Goal: Information Seeking & Learning: Learn about a topic

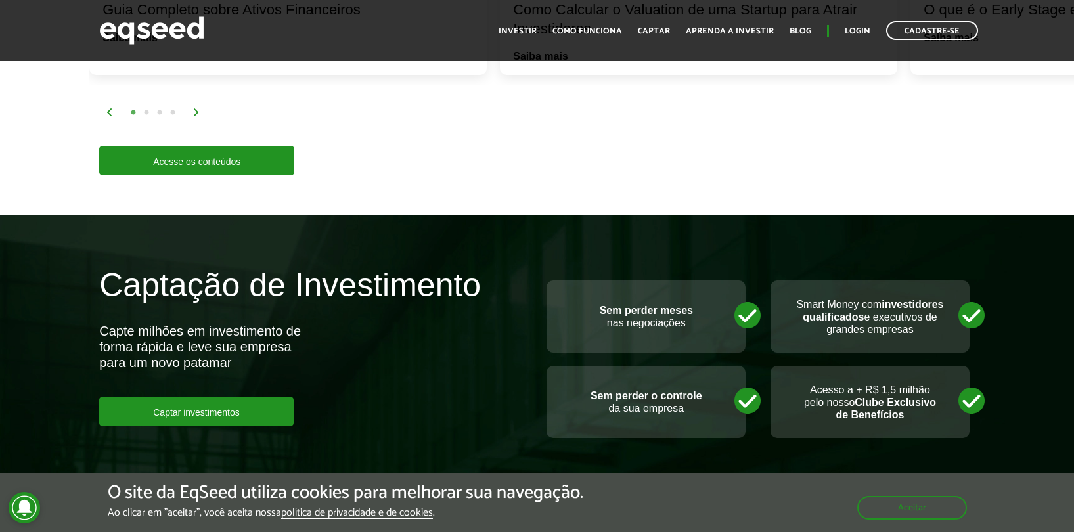
scroll to position [3229, 0]
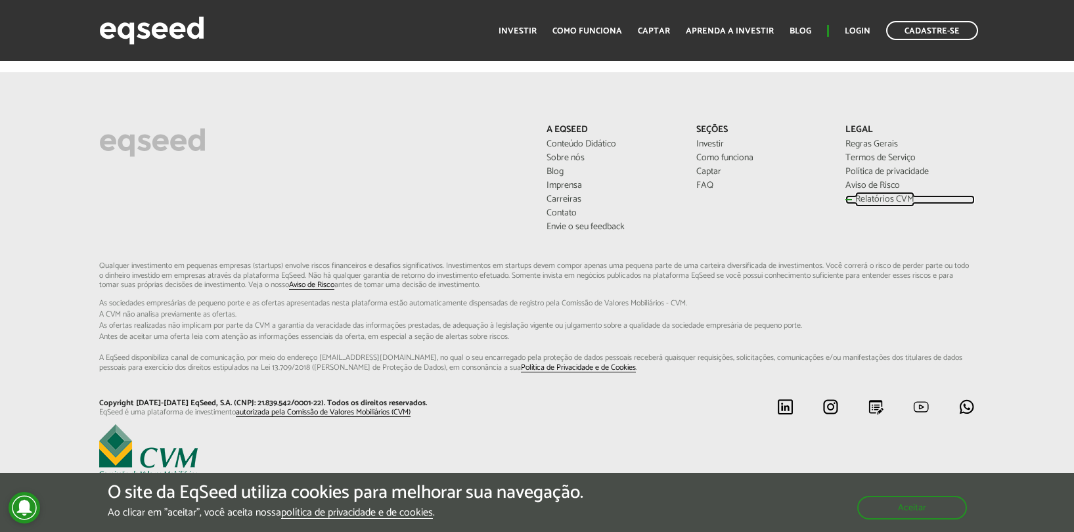
click at [890, 195] on link "Relatórios CVM" at bounding box center [909, 199] width 129 height 9
click at [894, 202] on link "Relatórios CVM" at bounding box center [909, 199] width 129 height 9
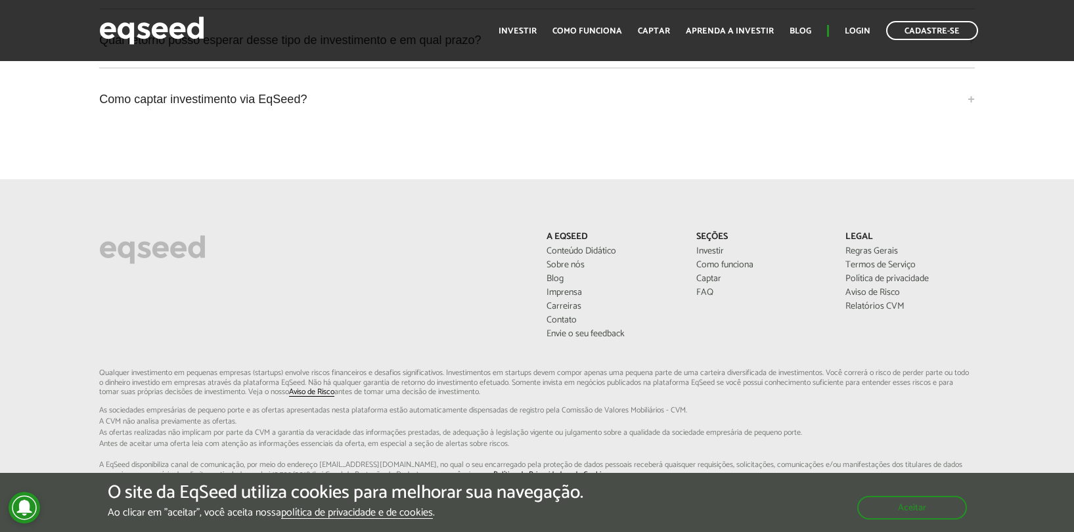
scroll to position [3229, 0]
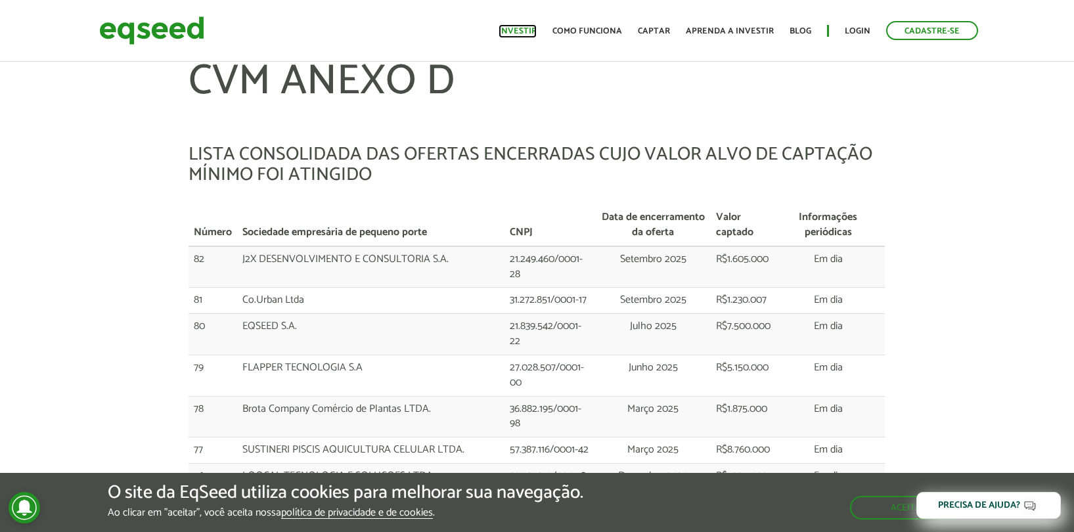
click at [536, 34] on link "Investir" at bounding box center [517, 31] width 38 height 9
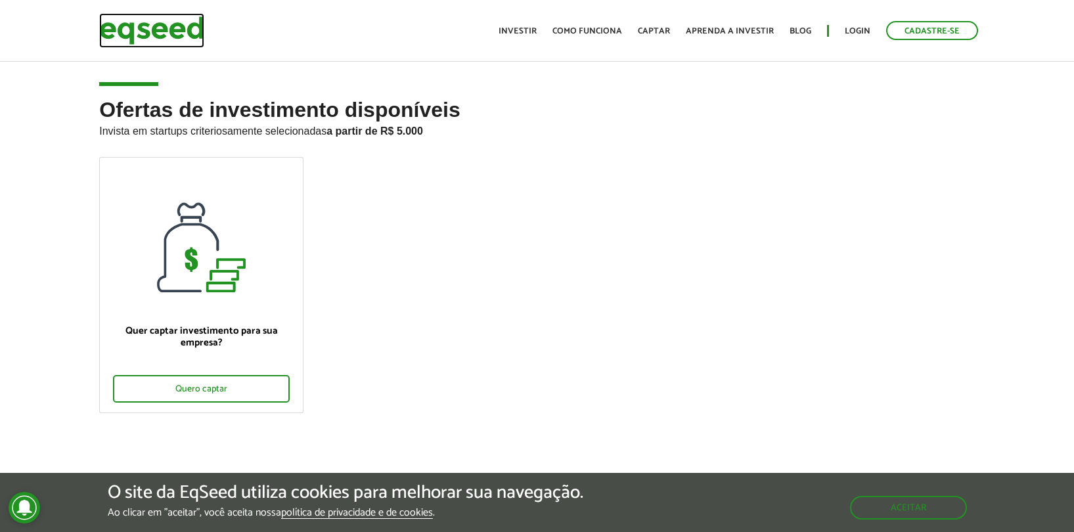
click at [183, 35] on img at bounding box center [151, 30] width 105 height 35
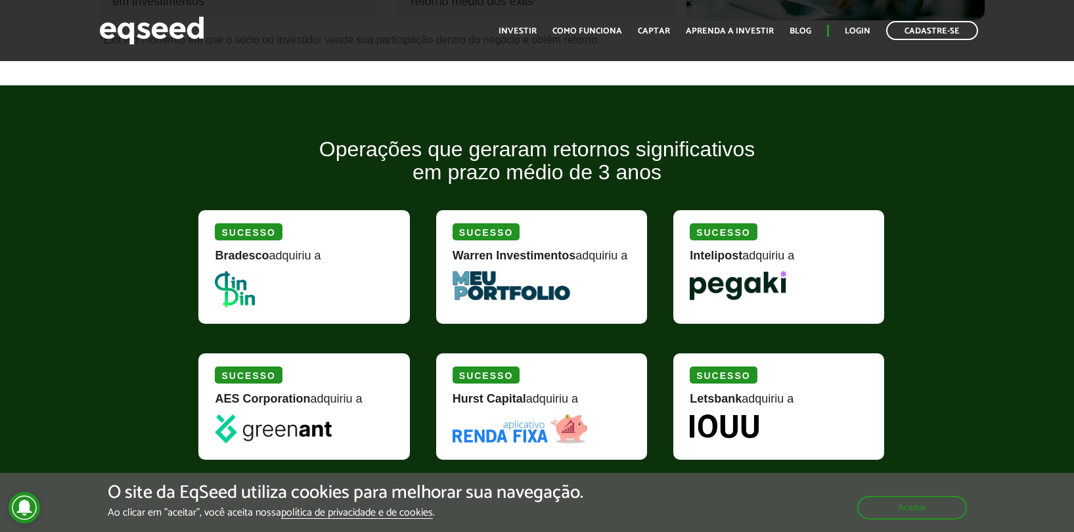
scroll to position [1078, 0]
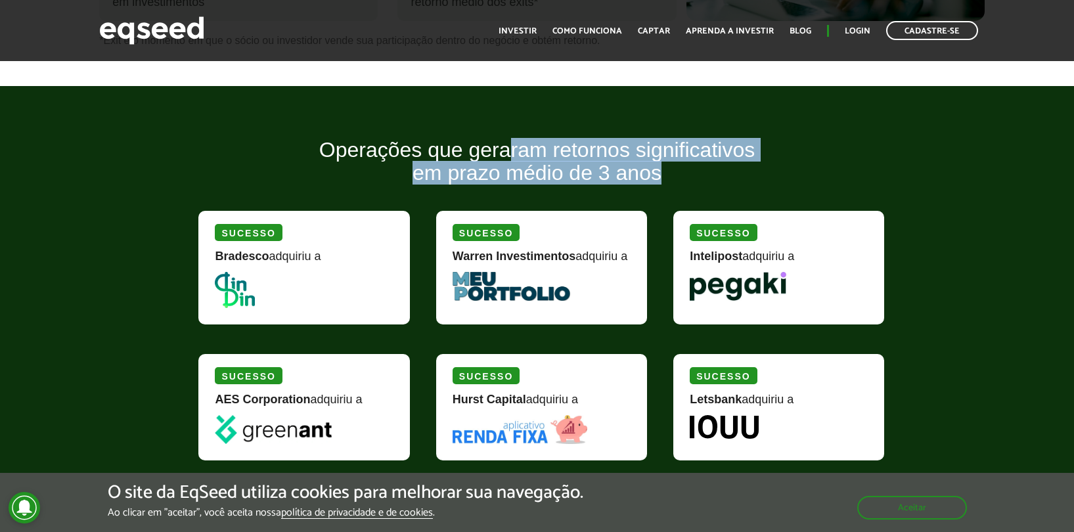
drag, startPoint x: 508, startPoint y: 158, endPoint x: 592, endPoint y: 189, distance: 89.5
click at [592, 189] on h2 "Operações que geraram retornos significativos em prazo médio de 3 anos" at bounding box center [536, 172] width 696 height 66
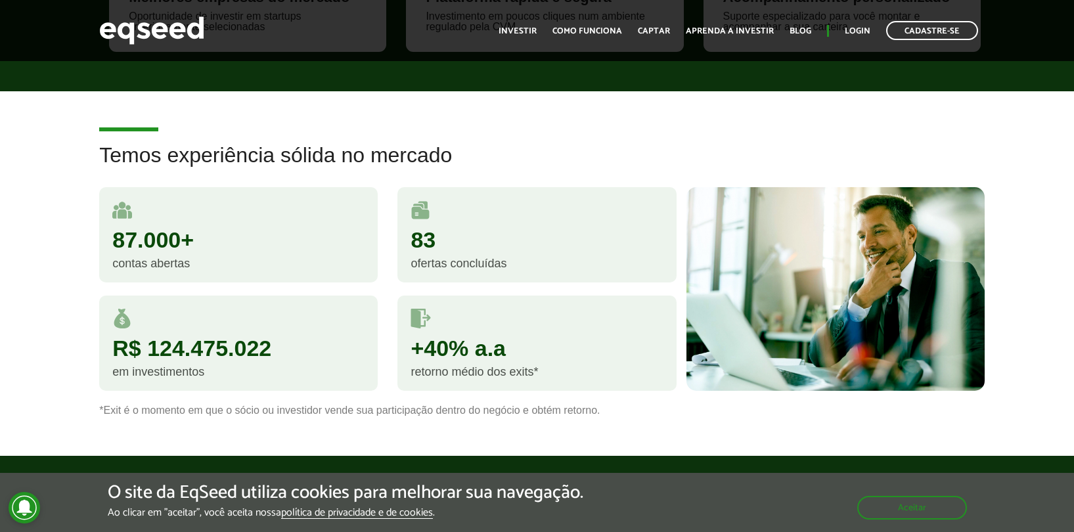
scroll to position [550, 0]
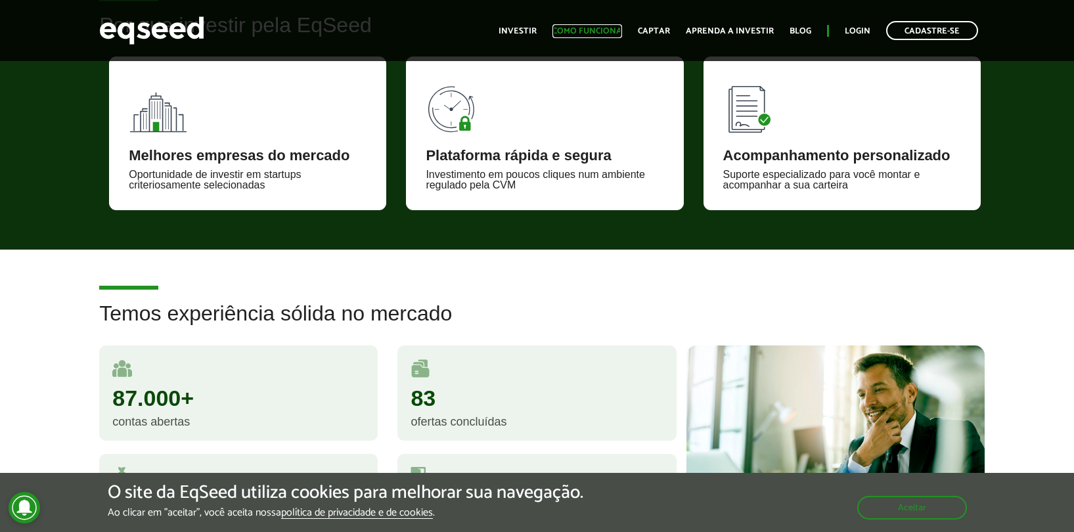
click at [590, 30] on link "Como funciona" at bounding box center [587, 31] width 70 height 9
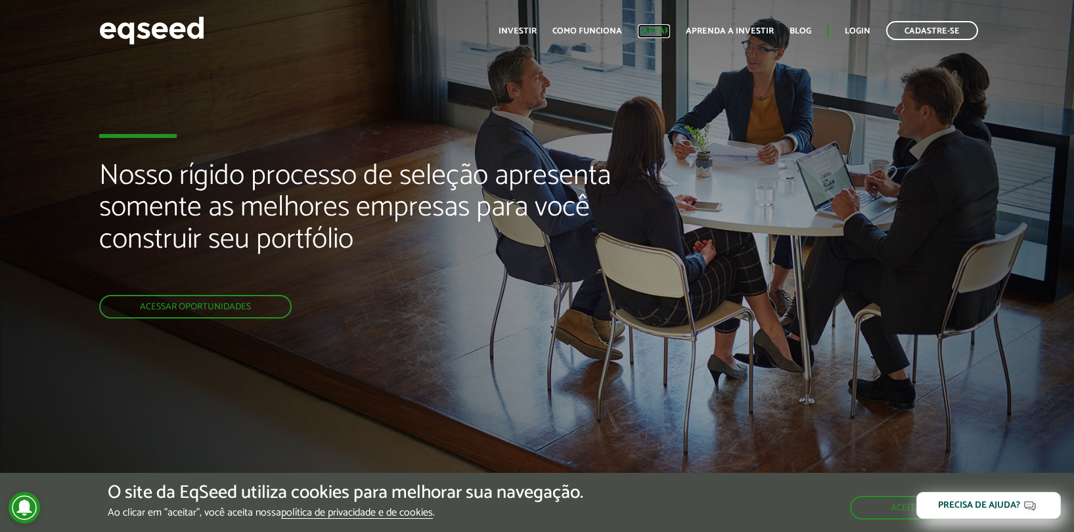
click at [668, 34] on link "Captar" at bounding box center [654, 31] width 32 height 9
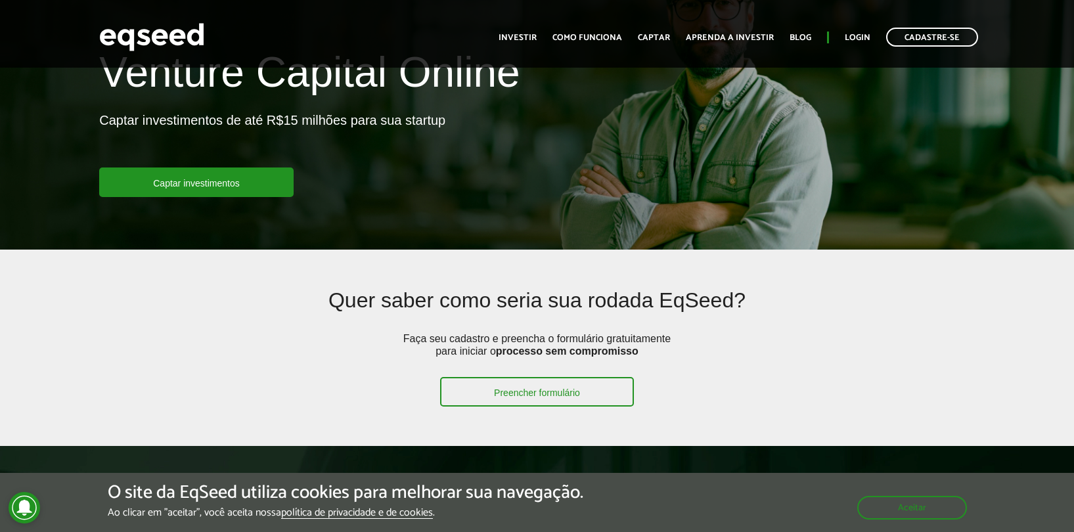
scroll to position [388, 0]
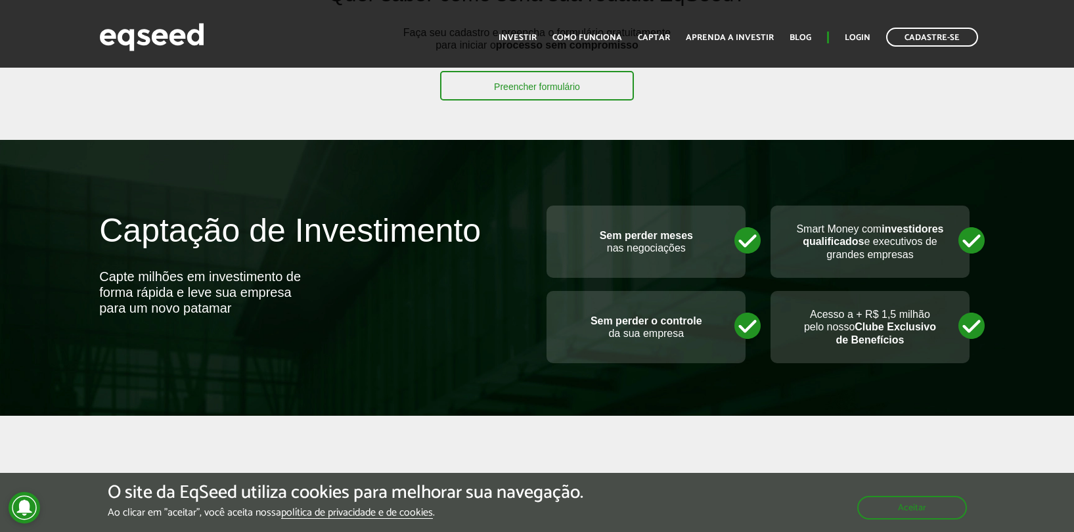
drag, startPoint x: 831, startPoint y: 231, endPoint x: 840, endPoint y: 275, distance: 44.9
click at [840, 275] on div "Smart Money com investidores qualificados e executivos de grandes empresas" at bounding box center [869, 242] width 199 height 72
drag, startPoint x: 599, startPoint y: 322, endPoint x: 704, endPoint y: 355, distance: 110.1
click at [704, 355] on div "Sem perder o controle da sua empresa" at bounding box center [645, 327] width 199 height 72
drag, startPoint x: 808, startPoint y: 315, endPoint x: 864, endPoint y: 347, distance: 65.0
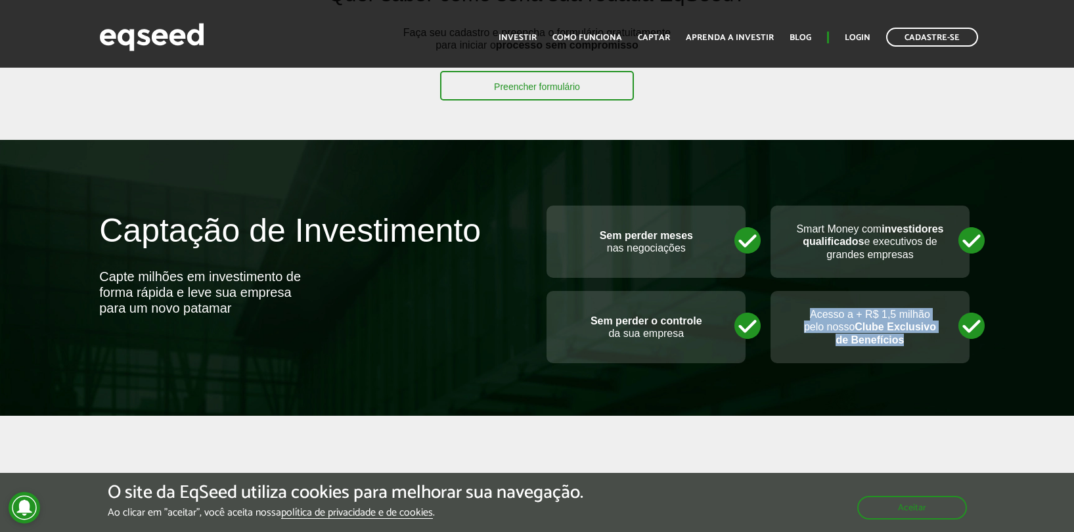
click at [864, 347] on div "Acesso a + R$ 1,5 milhão pelo nosso Clube Exclusivo de Benefícios" at bounding box center [869, 327] width 199 height 72
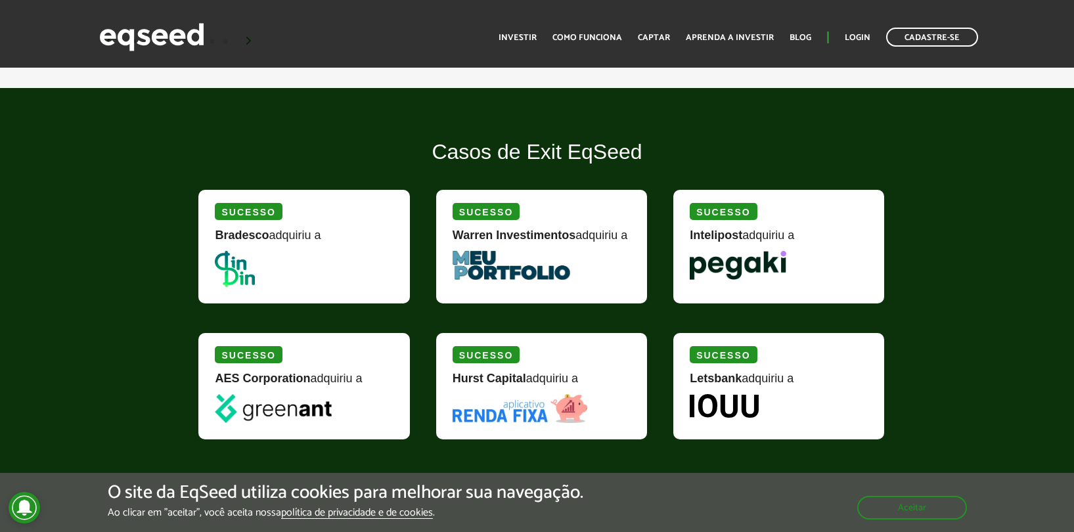
scroll to position [1470, 0]
